Goal: Find specific fact: Find specific fact

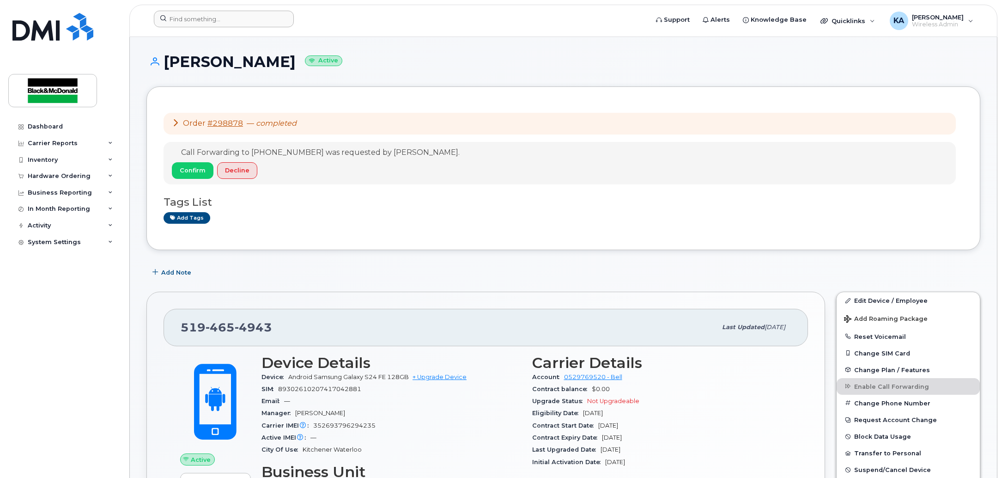
scroll to position [173, 0]
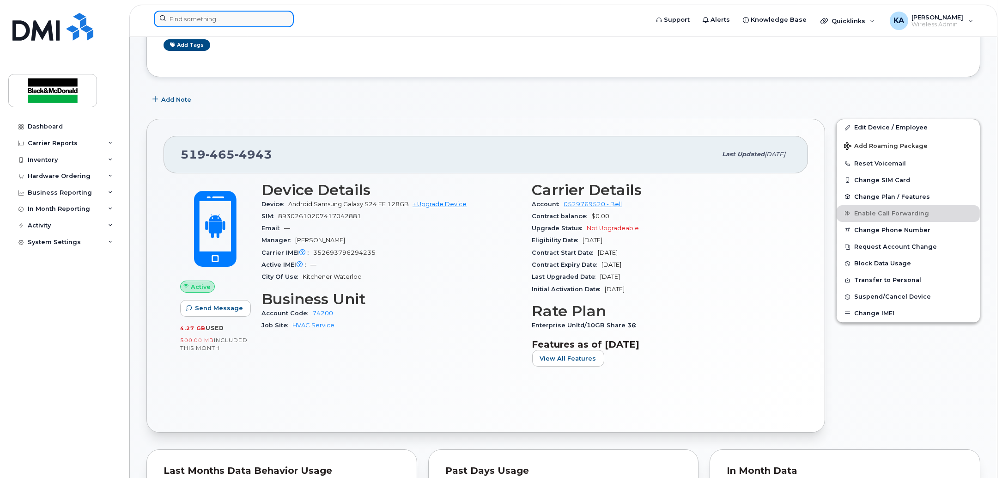
click at [266, 14] on input at bounding box center [224, 19] width 140 height 17
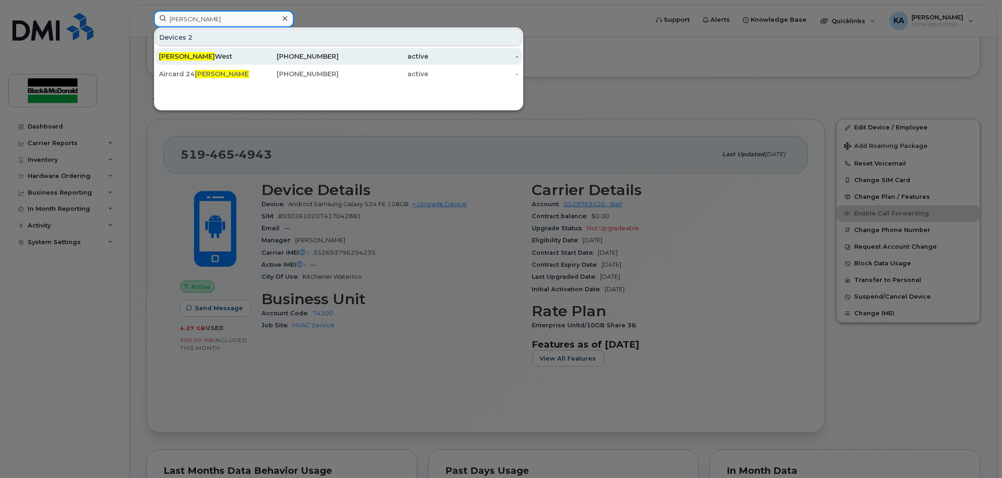
type input "[PERSON_NAME]"
click at [199, 52] on div "[PERSON_NAME]" at bounding box center [204, 56] width 90 height 9
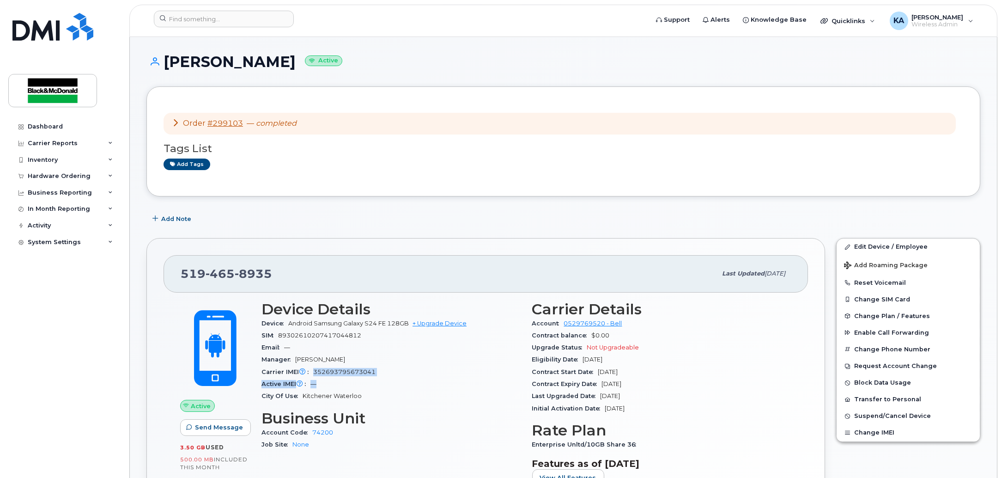
drag, startPoint x: 385, startPoint y: 379, endPoint x: 310, endPoint y: 373, distance: 75.1
click at [310, 373] on section "Device Details Device Android Samsung Galaxy S24 FE 128GB + Upgrade Device SIM …" at bounding box center [391, 352] width 260 height 102
click at [385, 360] on div "Manager Kevin Albin" at bounding box center [391, 359] width 260 height 12
drag, startPoint x: 379, startPoint y: 376, endPoint x: 310, endPoint y: 373, distance: 69.8
click at [310, 373] on div "Carrier IMEI Carrier IMEI is reported during the last billing cycle or change o…" at bounding box center [391, 372] width 260 height 12
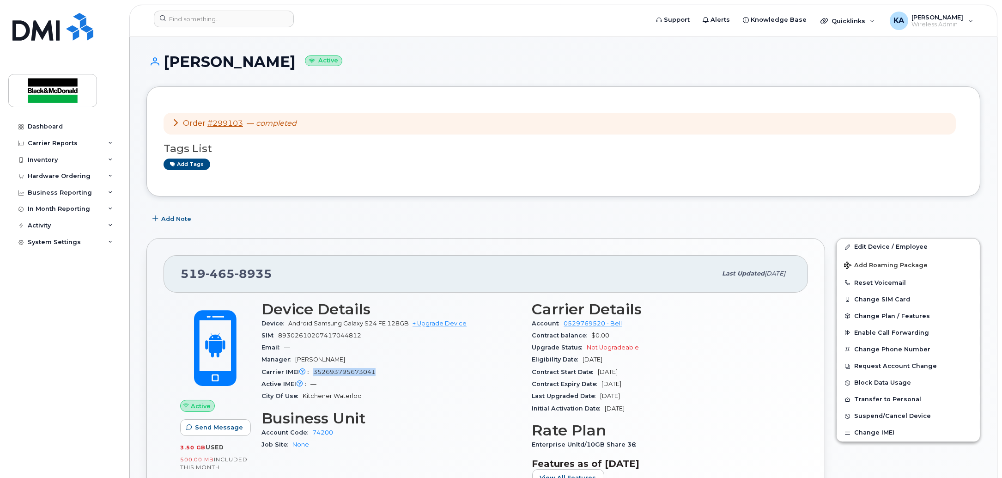
copy span "352693795673041"
drag, startPoint x: 365, startPoint y: 333, endPoint x: 257, endPoint y: 336, distance: 108.6
click at [257, 336] on div "Device Details Device Android Samsung Galaxy S24 FE 128GB + Upgrade Device SIM …" at bounding box center [391, 397] width 271 height 204
copy div "SIM 89302610207417044812"
